Goal: Task Accomplishment & Management: Use online tool/utility

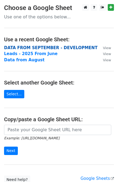
click at [45, 46] on strong "DATA FROM SEPTEMBER - DEVELOPMENT" at bounding box center [51, 47] width 94 height 5
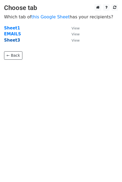
click at [14, 39] on strong "Sheet3" at bounding box center [12, 40] width 16 height 5
